Goal: Navigation & Orientation: Find specific page/section

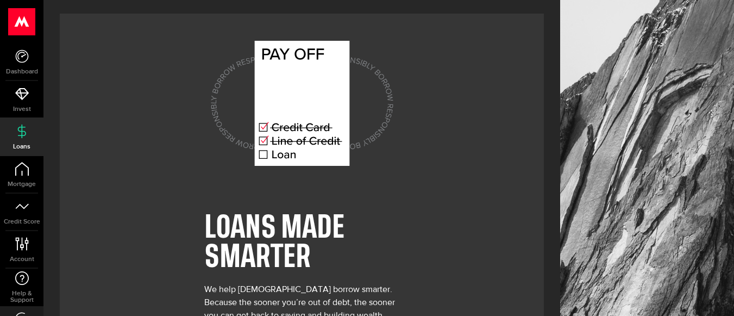
scroll to position [77, 0]
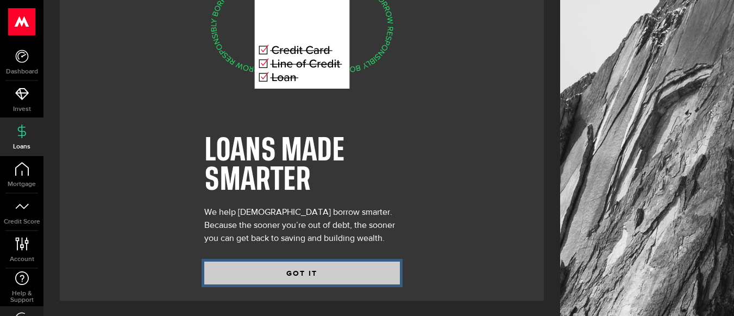
drag, startPoint x: 306, startPoint y: 272, endPoint x: 288, endPoint y: 276, distance: 17.8
click at [284, 275] on button "GOT IT" at bounding box center [302, 272] width 196 height 23
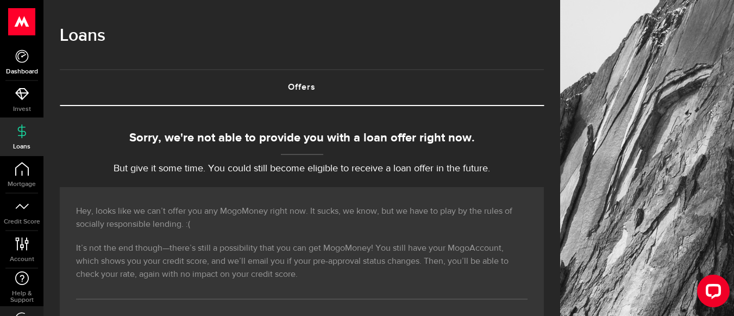
click at [26, 56] on icon at bounding box center [22, 56] width 14 height 14
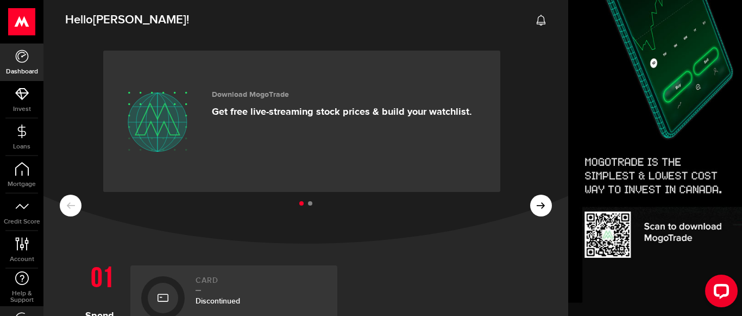
click at [70, 208] on ul at bounding box center [306, 204] width 492 height 14
click at [527, 209] on ul at bounding box center [306, 204] width 492 height 14
click at [535, 208] on ul at bounding box center [306, 204] width 492 height 14
